Goal: Navigation & Orientation: Find specific page/section

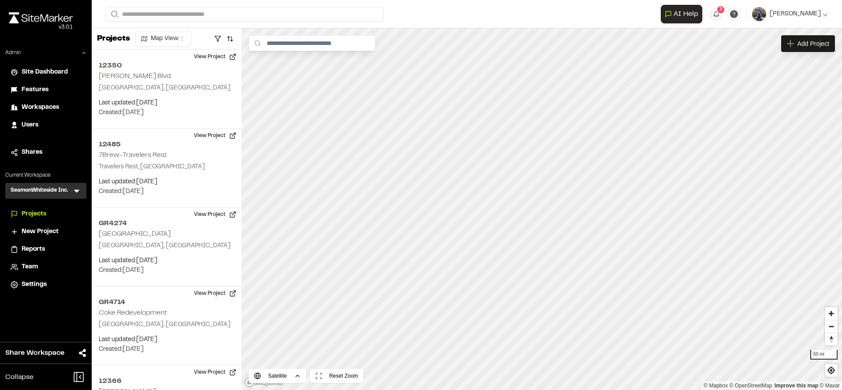
click at [75, 190] on icon at bounding box center [76, 191] width 5 height 3
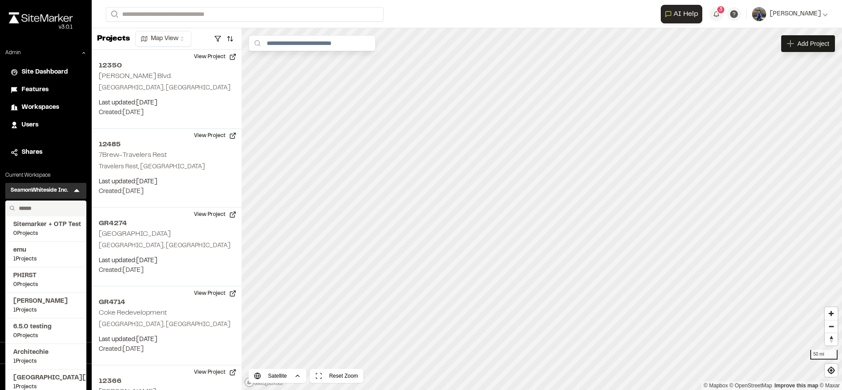
click at [49, 206] on input "text" at bounding box center [48, 208] width 67 height 15
type input "****"
click at [34, 293] on li "[PERSON_NAME]'s Test 164 Projects" at bounding box center [46, 306] width 80 height 26
click at [34, 295] on li "[PERSON_NAME]'s Test 164 Projects" at bounding box center [46, 306] width 80 height 26
click at [34, 299] on span "[PERSON_NAME]'s Test" at bounding box center [45, 302] width 65 height 10
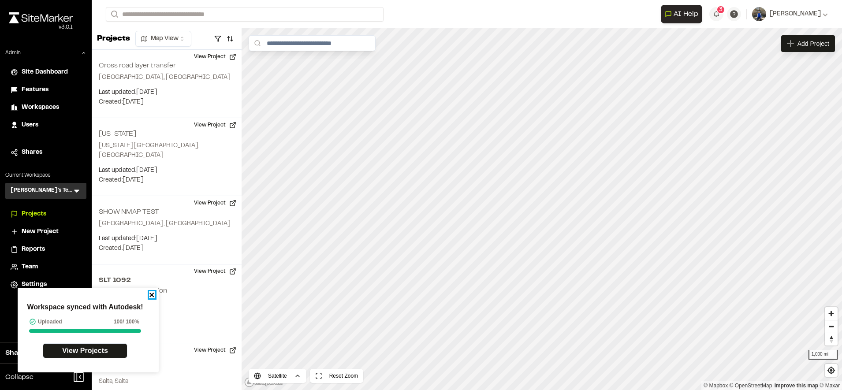
click at [154, 295] on icon "close" at bounding box center [152, 294] width 6 height 7
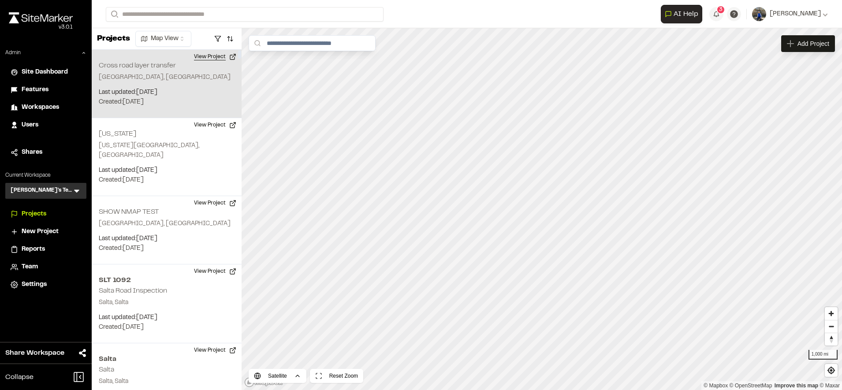
click at [215, 57] on button "View Project" at bounding box center [215, 57] width 53 height 14
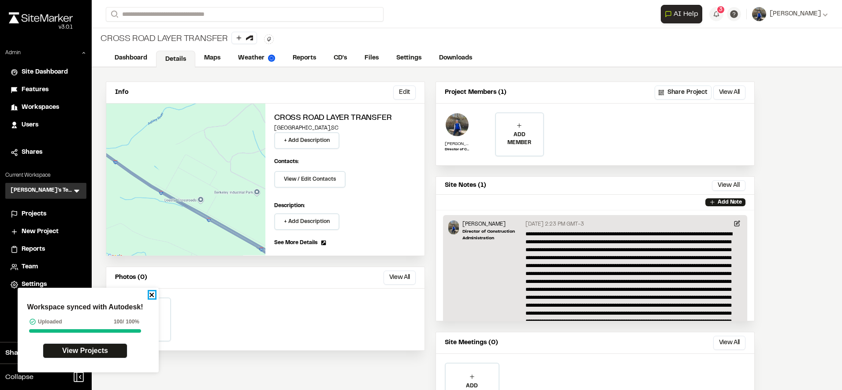
click at [152, 297] on icon "close" at bounding box center [152, 294] width 6 height 7
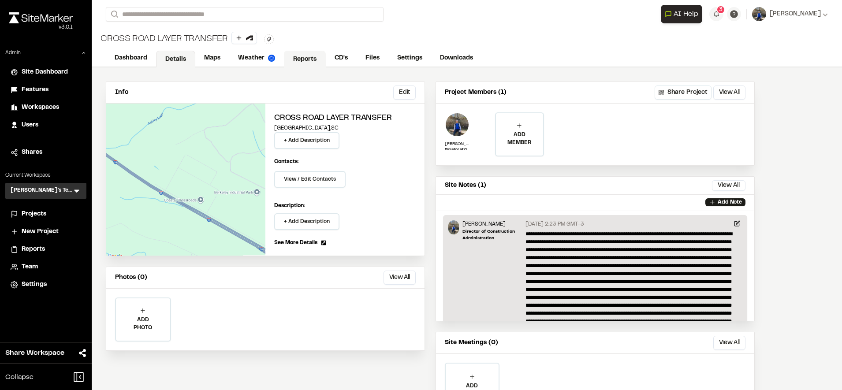
click at [296, 65] on link "Reports" at bounding box center [305, 59] width 42 height 17
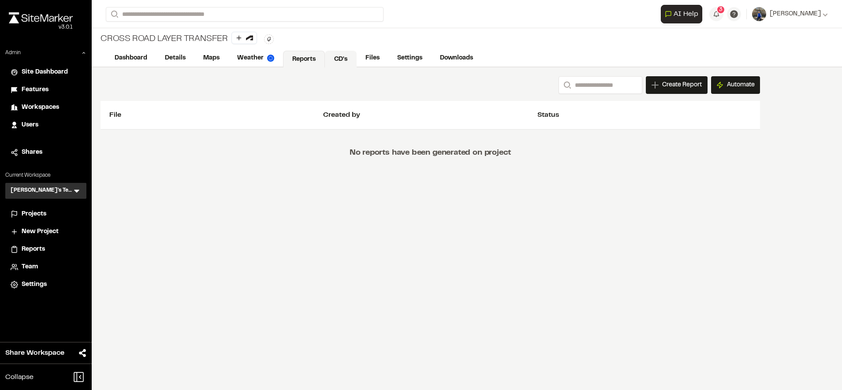
click at [326, 58] on link "CD's" at bounding box center [341, 59] width 32 height 17
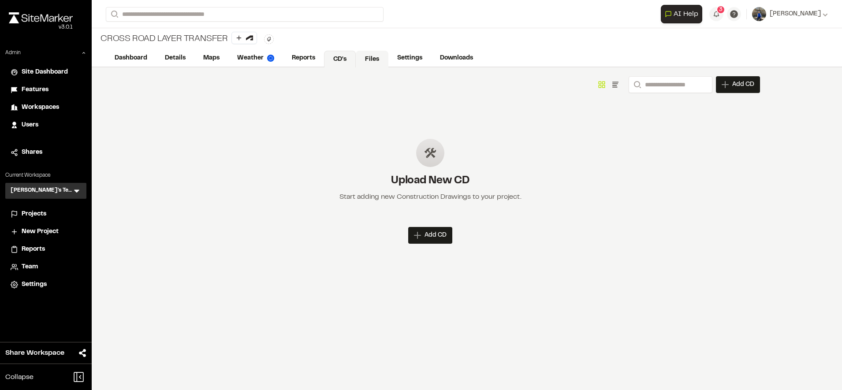
click at [357, 58] on link "Files" at bounding box center [372, 59] width 33 height 17
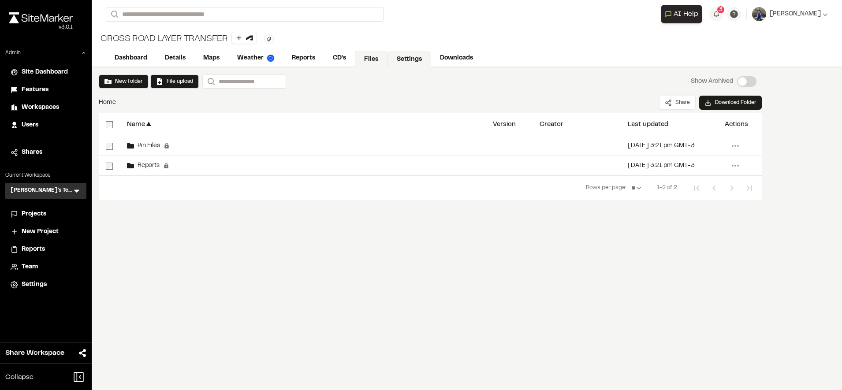
click at [398, 59] on link "Settings" at bounding box center [410, 59] width 44 height 17
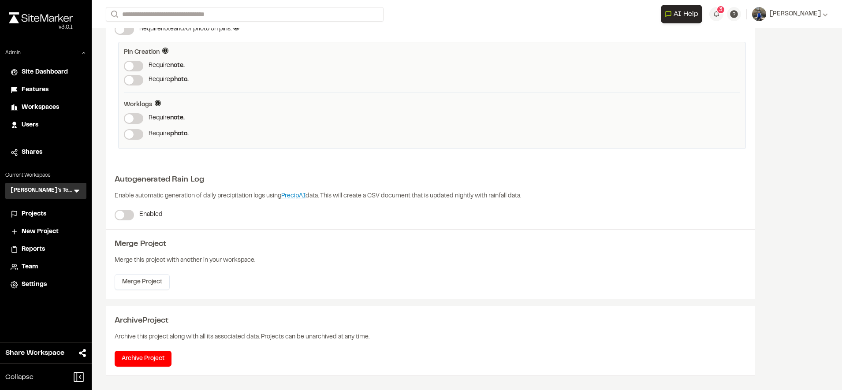
scroll to position [101, 0]
click at [722, 17] on button "3" at bounding box center [716, 14] width 14 height 14
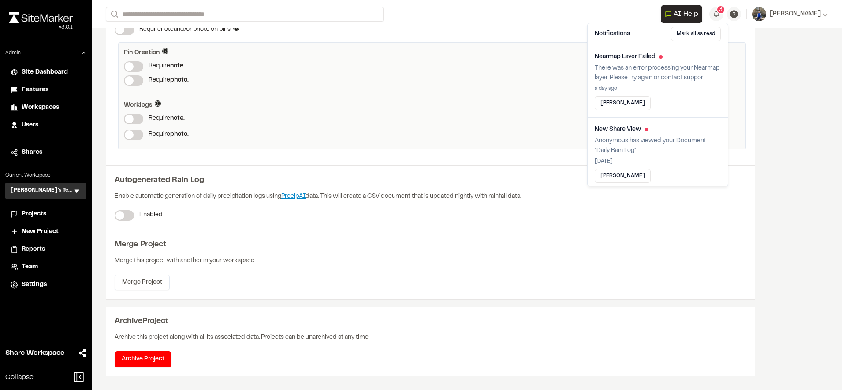
click at [445, 205] on div "Enable automatic generation of daily precipitation logs using PrecipAI data. Th…" at bounding box center [430, 198] width 631 height 24
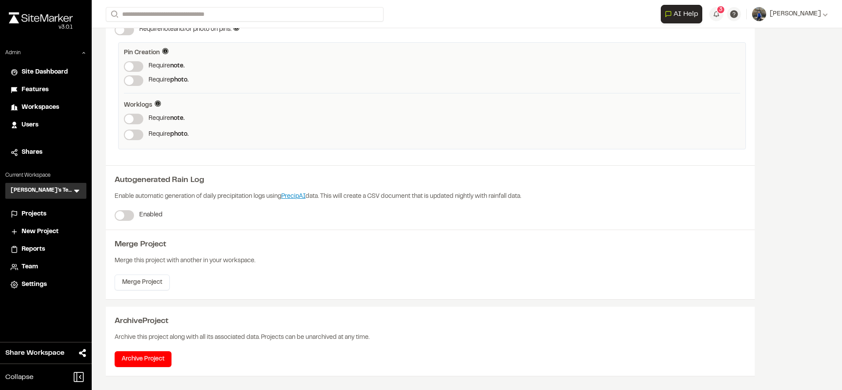
scroll to position [0, 0]
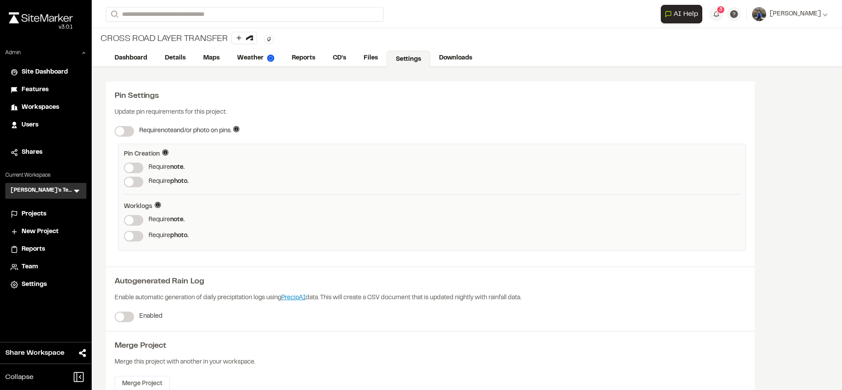
click at [41, 213] on span "Projects" at bounding box center [34, 214] width 25 height 10
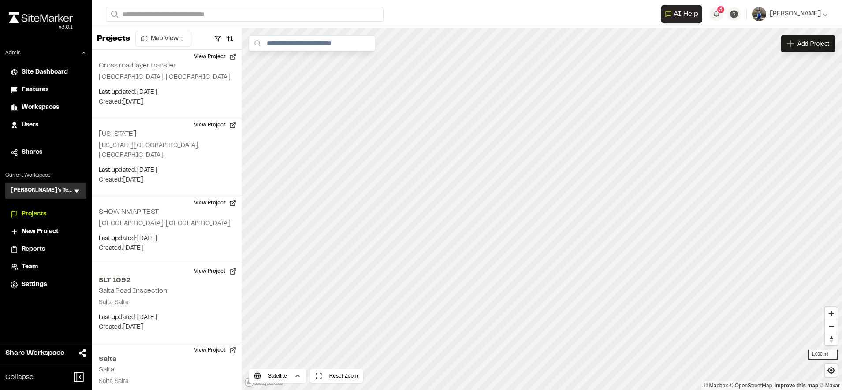
click at [67, 73] on span "Site Dashboard" at bounding box center [45, 72] width 46 height 10
